Goal: Navigation & Orientation: Find specific page/section

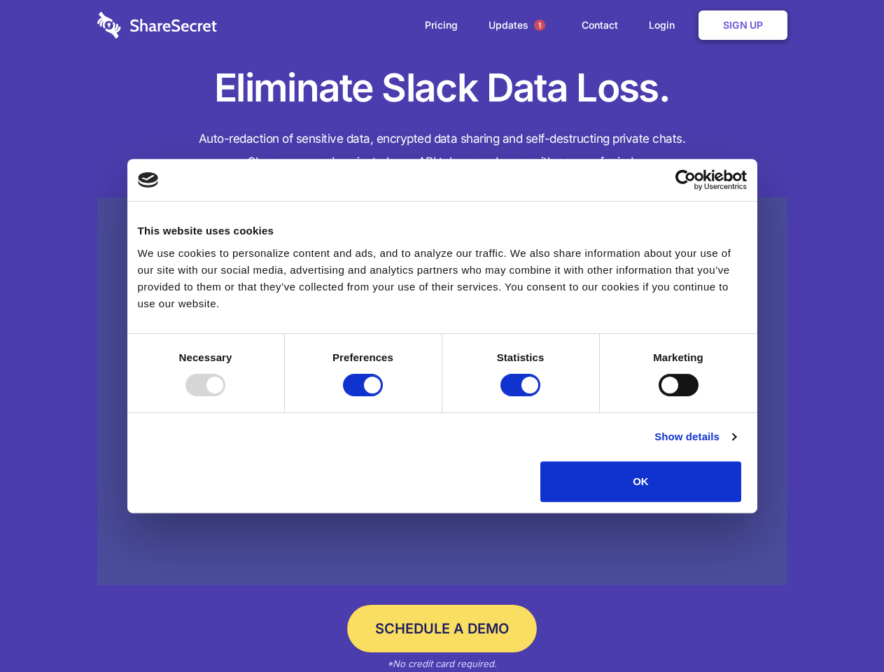
click at [225, 396] on div at bounding box center [206, 385] width 40 height 22
click at [383, 396] on input "Preferences" at bounding box center [363, 385] width 40 height 22
checkbox input "false"
click at [522, 396] on input "Statistics" at bounding box center [521, 385] width 40 height 22
checkbox input "false"
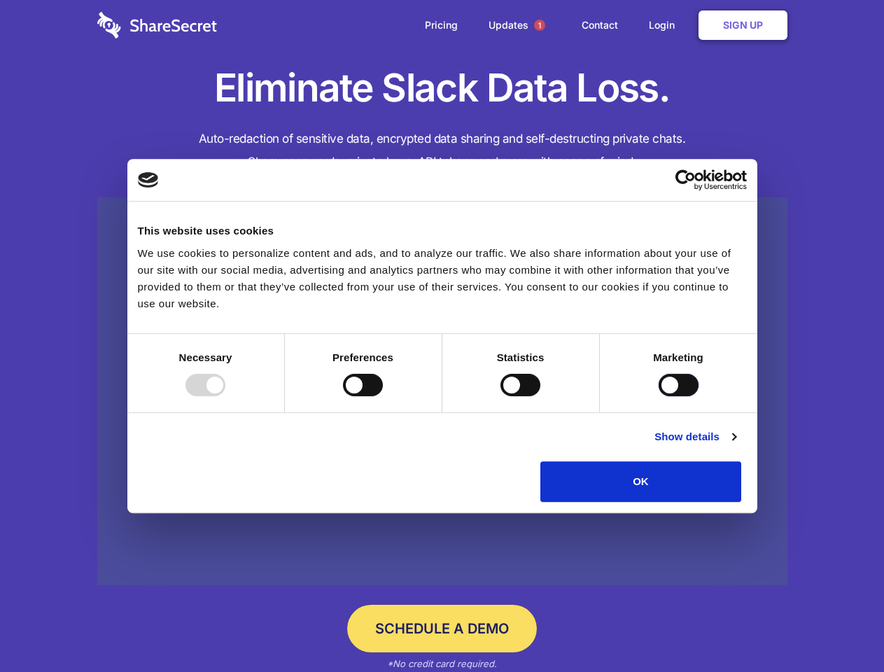
click at [659, 396] on input "Marketing" at bounding box center [679, 385] width 40 height 22
checkbox input "true"
click at [736, 445] on link "Show details" at bounding box center [695, 437] width 81 height 17
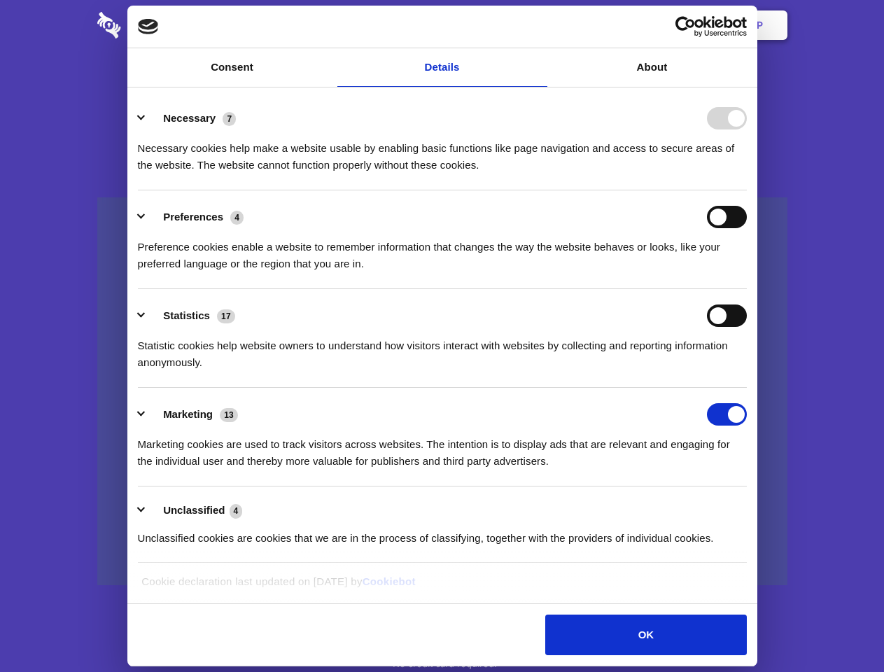
click at [747, 190] on li "Necessary 7 Necessary cookies help make a website usable by enabling basic func…" at bounding box center [442, 141] width 609 height 99
click at [539, 25] on span "1" at bounding box center [539, 25] width 11 height 11
